Goal: Task Accomplishment & Management: Use online tool/utility

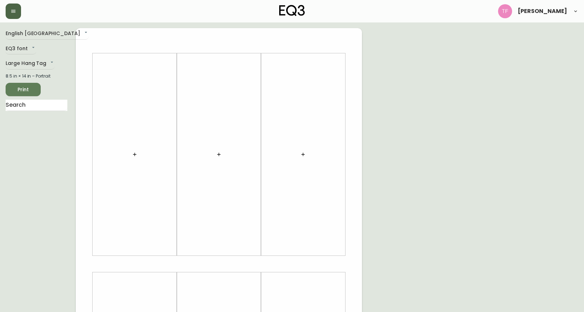
click at [19, 15] on button "button" at bounding box center [13, 11] width 15 height 15
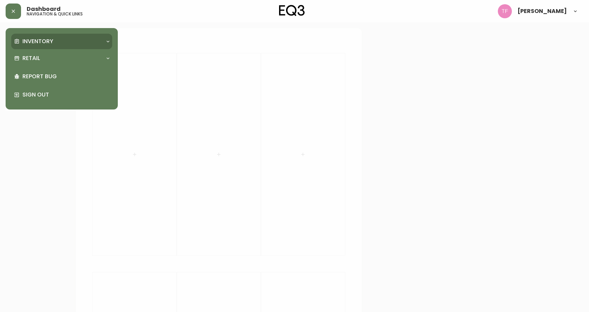
click at [34, 41] on p "Inventory" at bounding box center [37, 42] width 31 height 8
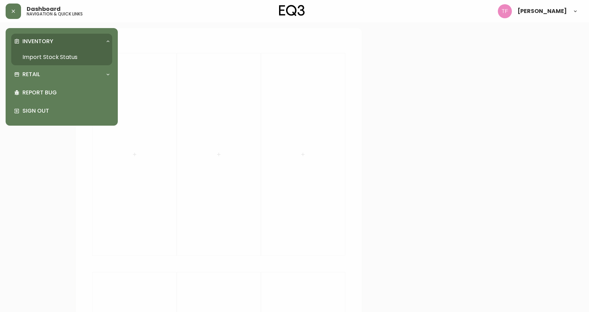
click at [30, 56] on link "Import Stock Status" at bounding box center [61, 57] width 101 height 16
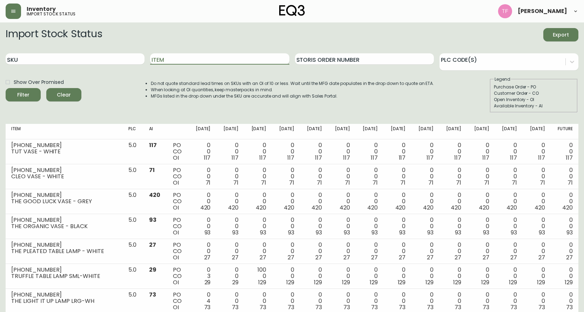
click at [164, 59] on input "Item" at bounding box center [219, 58] width 139 height 11
type input "KACIA"
click at [6, 88] on button "Filter" at bounding box center [23, 94] width 35 height 13
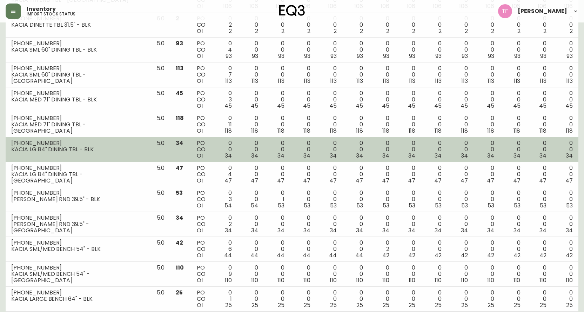
scroll to position [440, 0]
